Goal: Information Seeking & Learning: Learn about a topic

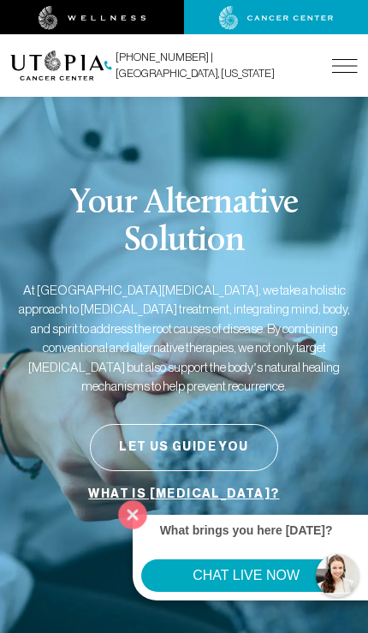
click at [338, 63] on img at bounding box center [345, 66] width 26 height 14
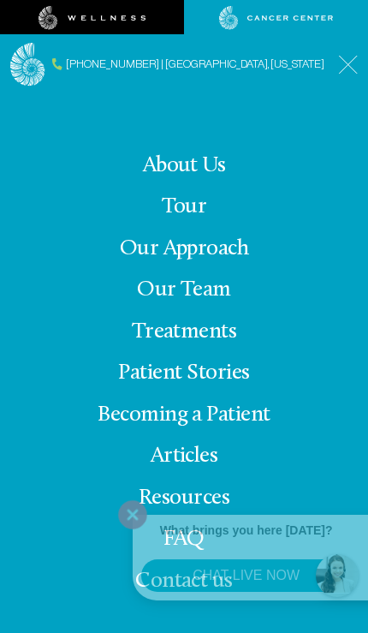
click at [324, 56] on link "[PHONE_NUMBER] | [GEOGRAPHIC_DATA], [US_STATE]" at bounding box center [188, 64] width 272 height 17
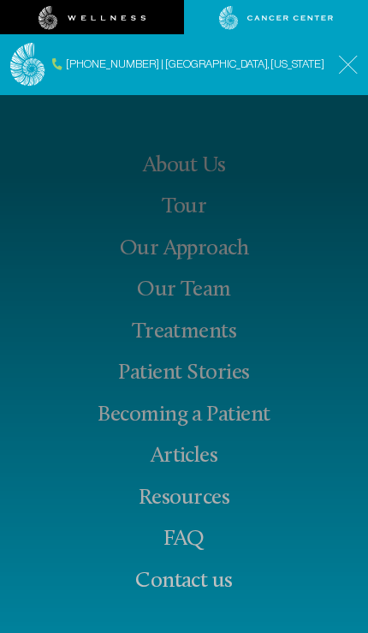
click at [338, 69] on img at bounding box center [348, 65] width 20 height 20
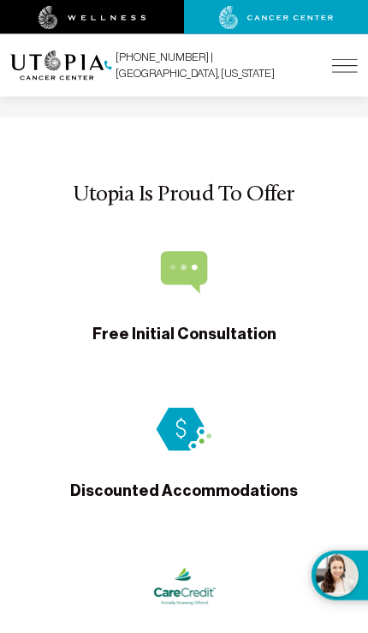
scroll to position [6150, 0]
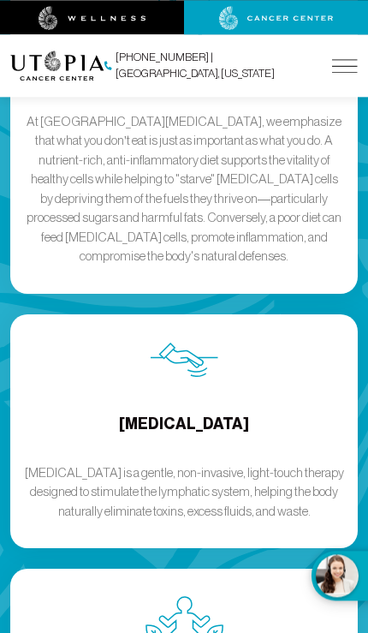
click at [343, 63] on img at bounding box center [345, 66] width 26 height 14
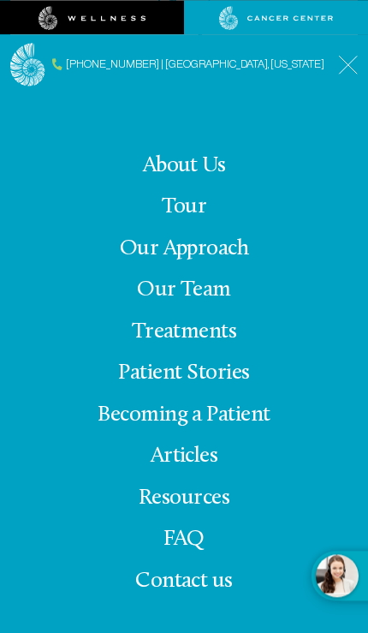
scroll to position [3456, 0]
click at [193, 551] on link "FAQ" at bounding box center [184, 539] width 40 height 23
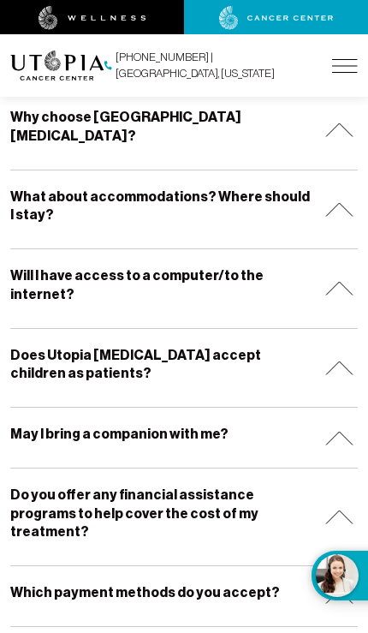
scroll to position [330, 0]
click at [327, 510] on img at bounding box center [340, 517] width 28 height 15
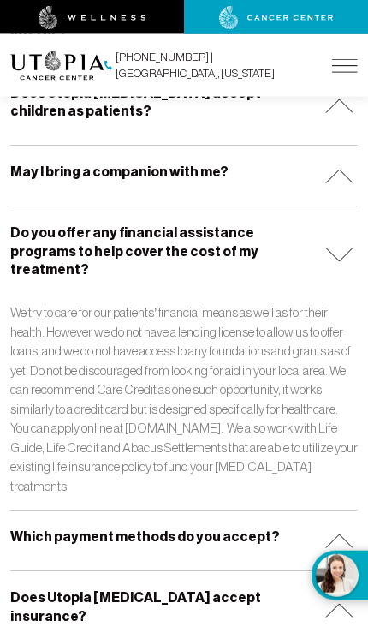
scroll to position [595, 0]
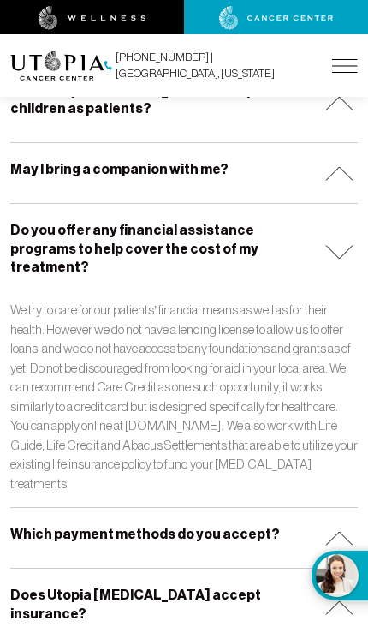
click at [318, 508] on div "Which payment methods do you accept?" at bounding box center [184, 538] width 348 height 60
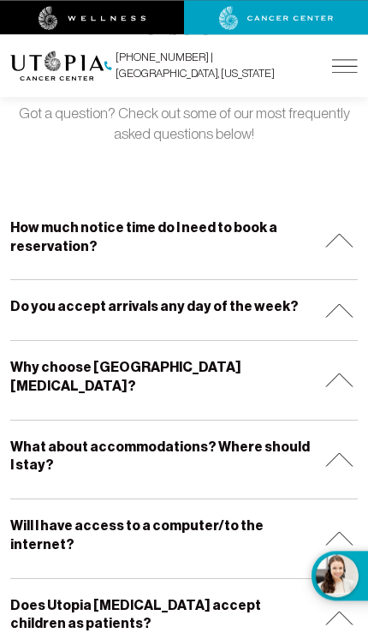
scroll to position [0, 0]
